Goal: Information Seeking & Learning: Find specific fact

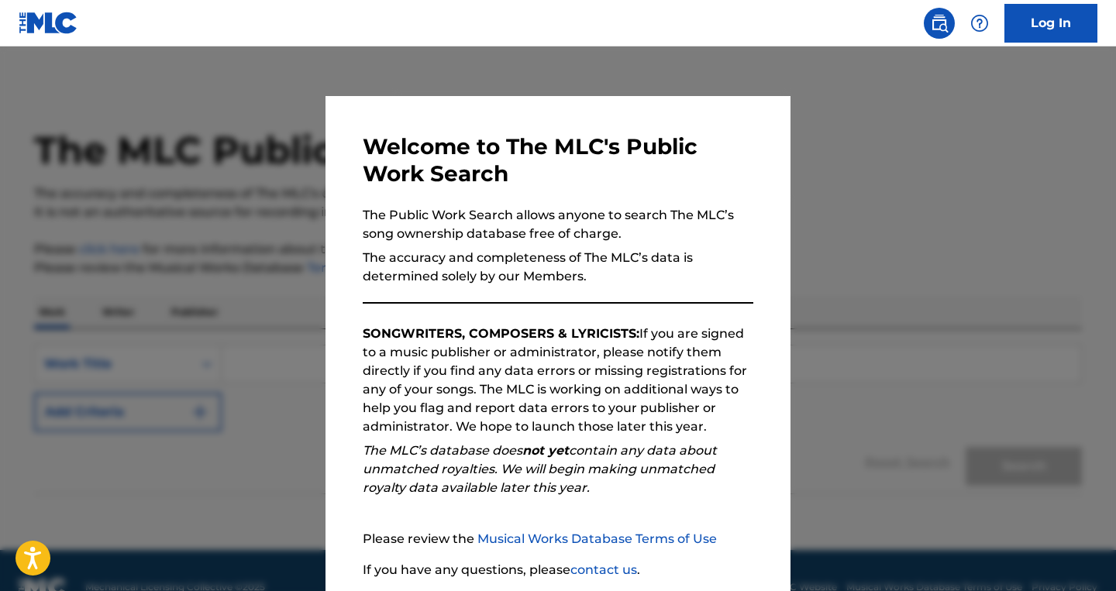
scroll to position [33, 0]
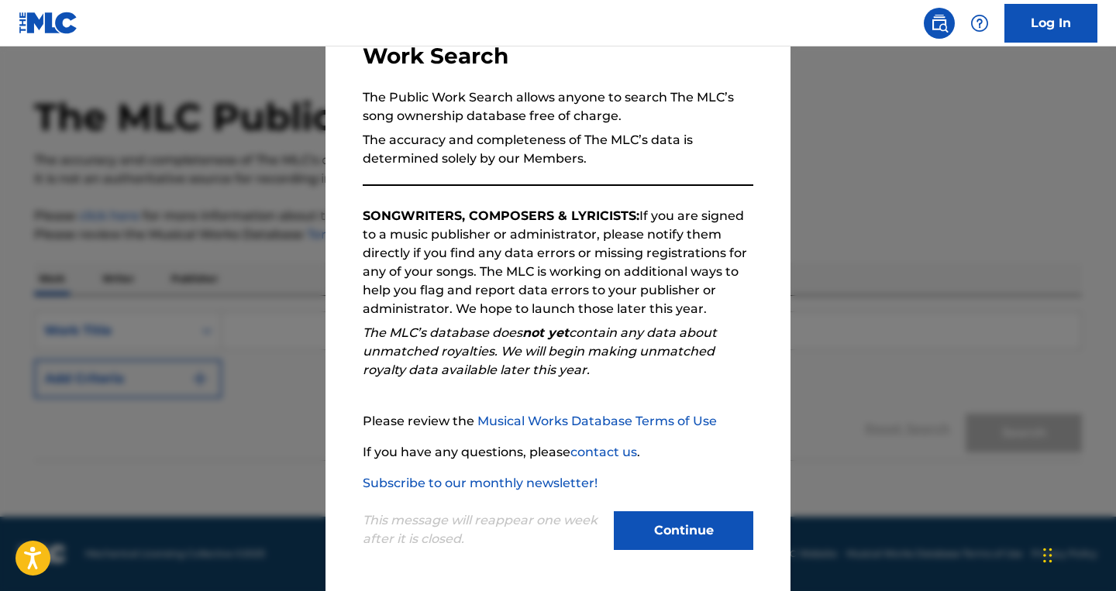
click at [697, 537] on button "Continue" at bounding box center [684, 531] width 140 height 39
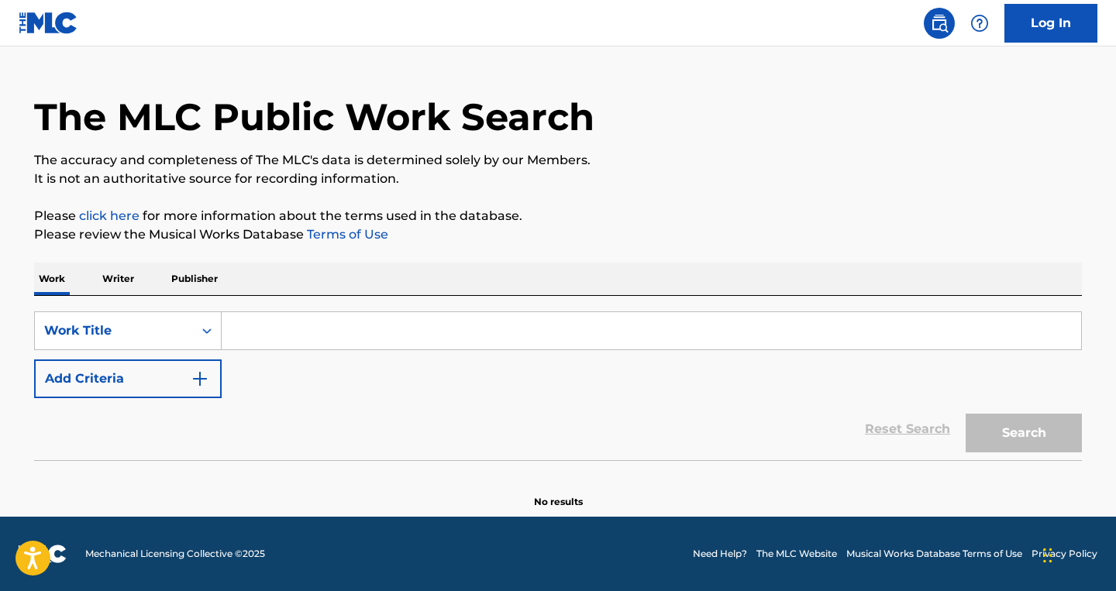
click at [345, 336] on input "Search Form" at bounding box center [652, 330] width 860 height 37
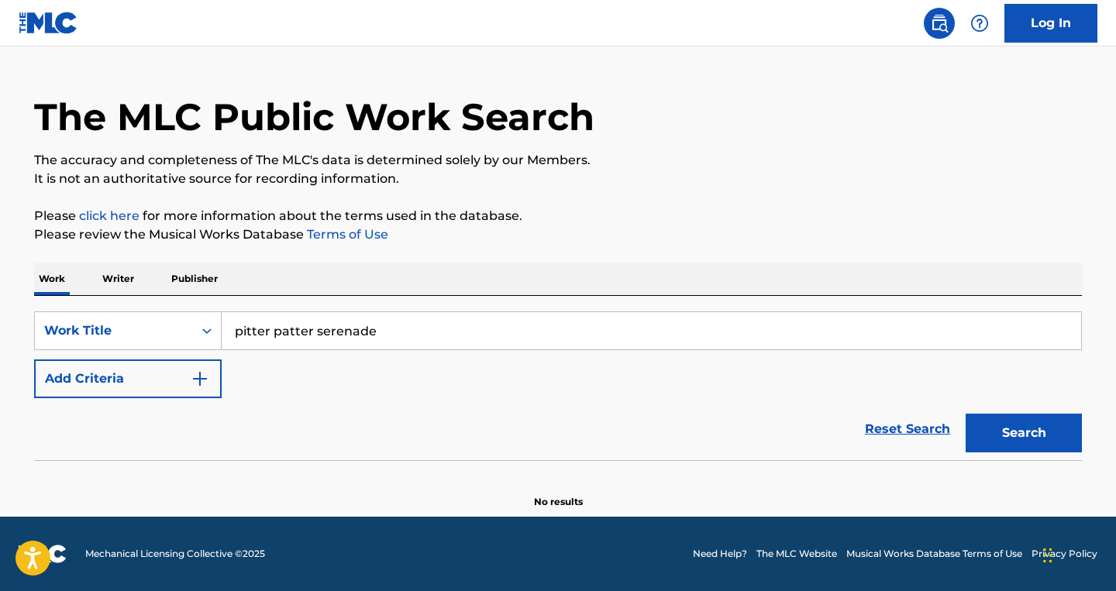
type input "pitter patter serenade"
click at [966, 414] on button "Search" at bounding box center [1024, 433] width 116 height 39
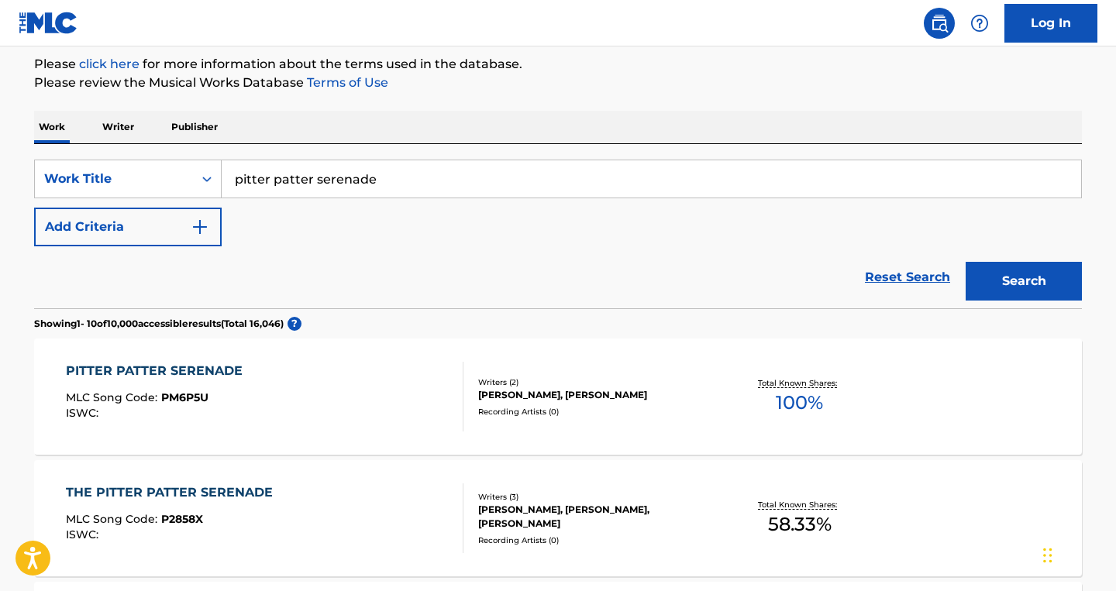
scroll to position [188, 0]
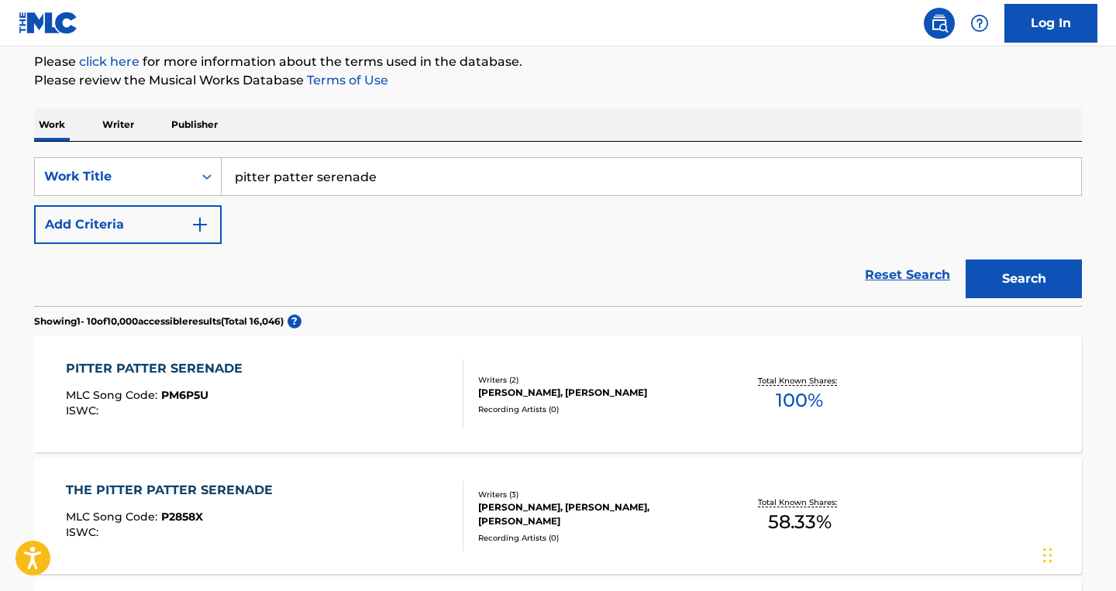
click at [621, 425] on div "PITTER PATTER SERENADE MLC Song Code : PM6P5U ISWC : Writers ( 2 ) [PERSON_NAME…" at bounding box center [558, 394] width 1048 height 116
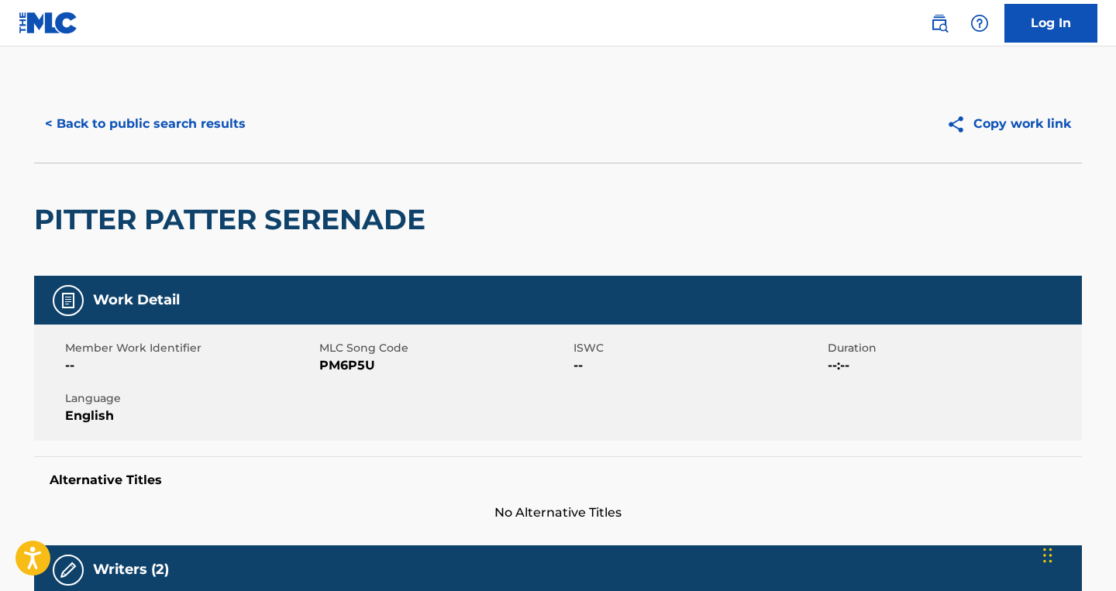
click at [91, 122] on button "< Back to public search results" at bounding box center [145, 124] width 222 height 39
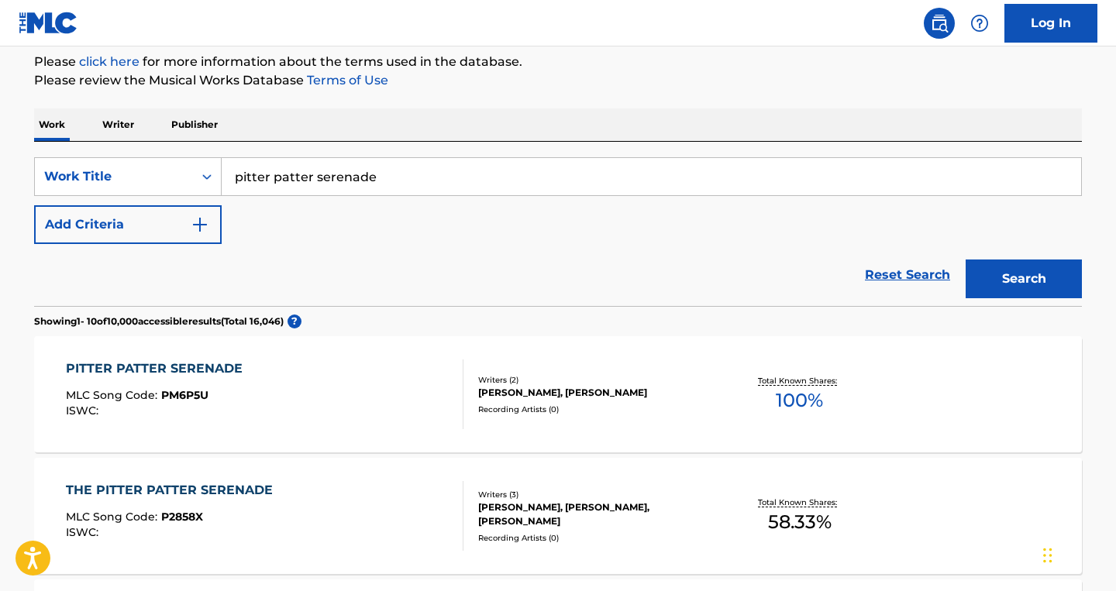
click at [648, 516] on div "[PERSON_NAME], [PERSON_NAME], [PERSON_NAME]" at bounding box center [595, 515] width 234 height 28
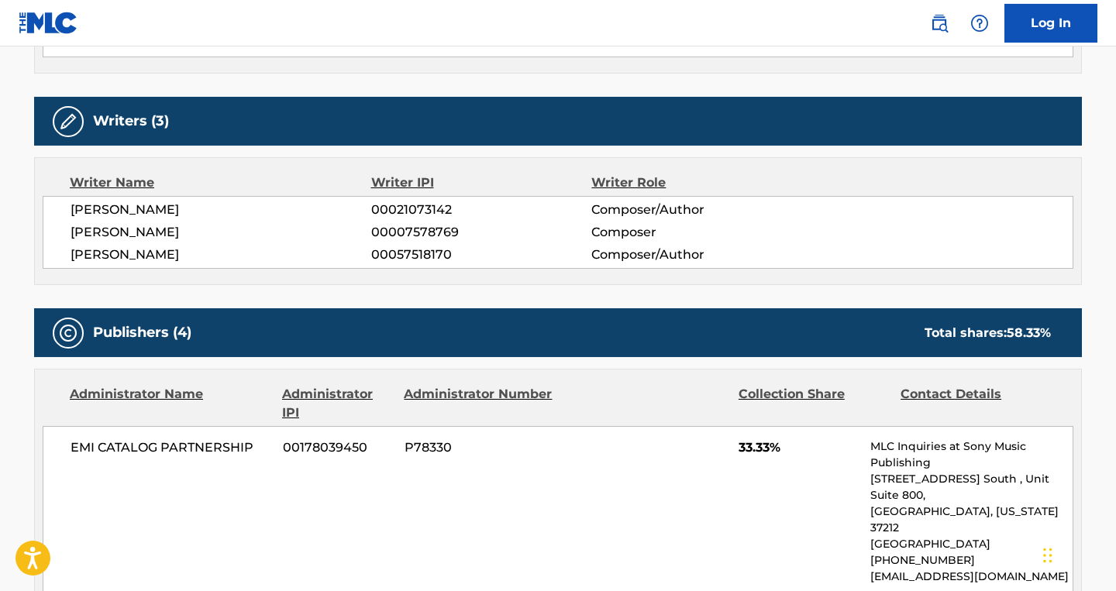
scroll to position [580, 0]
